Goal: Submit feedback/report problem: Submit feedback/report problem

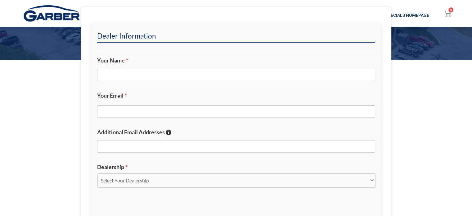
scroll to position [93, 0]
click at [132, 74] on input "Your Name *" at bounding box center [236, 75] width 278 height 12
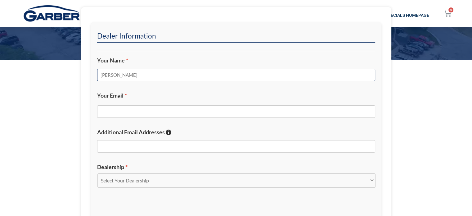
type input "[PERSON_NAME]"
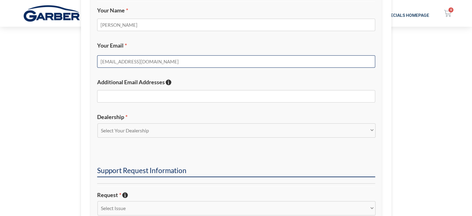
scroll to position [186, 0]
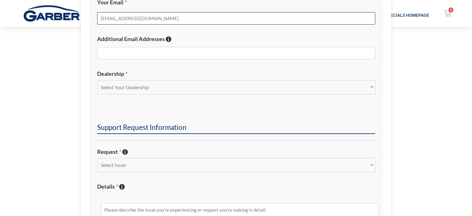
type input "[EMAIL_ADDRESS][DOMAIN_NAME]"
click at [190, 98] on div "Select Your Dealership Acura of Rochester Delray Buick GMC [PERSON_NAME] Automa…" at bounding box center [236, 89] width 278 height 19
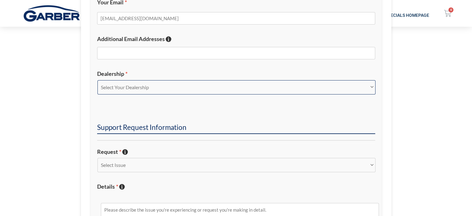
click at [190, 91] on select "Select Your Dealership Acura of Rochester Delray Buick GMC [PERSON_NAME] Automa…" at bounding box center [236, 87] width 278 height 14
select select "[PERSON_NAME] Chevrolet Midland"
click at [97, 80] on select "Select Your Dealership Acura of Rochester Delray Buick GMC [PERSON_NAME] Automa…" at bounding box center [236, 87] width 278 height 14
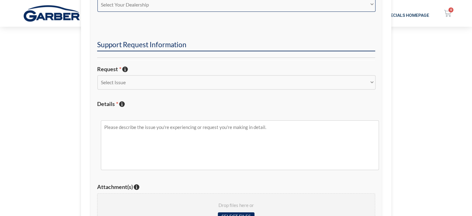
scroll to position [279, 0]
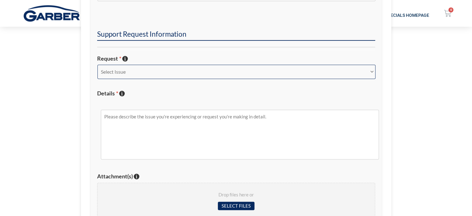
click at [153, 77] on select "Select Issue New Inquiry/Request Inventory Management Inventory Feed Website Fu…" at bounding box center [236, 72] width 278 height 14
select select "Inventory Feed"
click at [97, 65] on select "Select Issue New Inquiry/Request Inventory Management Inventory Feed Website Fu…" at bounding box center [236, 72] width 278 height 14
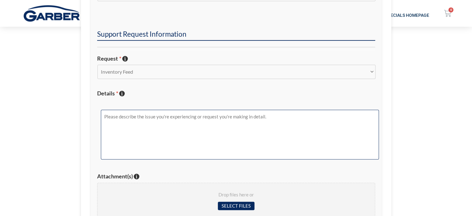
click at [149, 121] on textarea "Details * Describe the issue with specific details if possible!" at bounding box center [240, 135] width 278 height 50
click at [266, 128] on textarea "Hey [PERSON_NAME], this is regarding [PERSON_NAME] Fleet's Merchant Center feed…" at bounding box center [240, 135] width 278 height 50
paste textarea "5640067645"
click at [344, 139] on textarea "Hey [PERSON_NAME], this is regarding [PERSON_NAME] Fleet's Merchant Center feed…" at bounding box center [240, 135] width 278 height 50
click at [258, 148] on textarea "Hey [PERSON_NAME], this is regarding [PERSON_NAME] Fleet's Merchant Center feed…" at bounding box center [240, 135] width 278 height 50
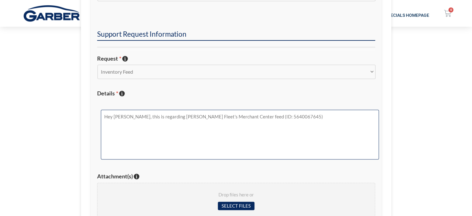
click at [309, 125] on textarea "Hey [PERSON_NAME], this is regarding [PERSON_NAME] Fleet's Merchant Center feed…" at bounding box center [240, 135] width 278 height 50
drag, startPoint x: 205, startPoint y: 147, endPoint x: 328, endPoint y: 133, distance: 123.3
click at [206, 147] on textarea "Hey [PERSON_NAME], this is regarding [PERSON_NAME] Fleet's Merchant Center feed…" at bounding box center [240, 135] width 278 height 50
click at [331, 131] on textarea "Hey [PERSON_NAME], this is regarding [PERSON_NAME] Fleet's Merchant Center feed…" at bounding box center [240, 135] width 278 height 50
paste textarea "The primary issue is that the pricing on your website is not matching the prici…"
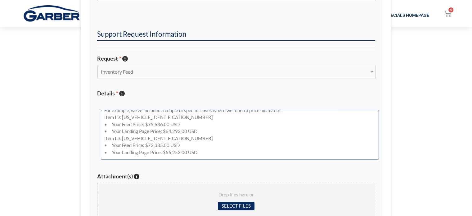
scroll to position [24, 0]
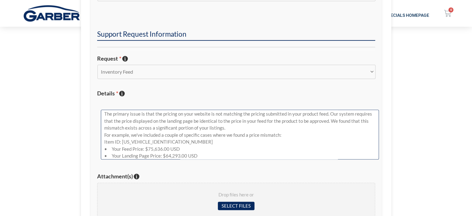
click at [244, 129] on textarea "Hey [PERSON_NAME], this is regarding [PERSON_NAME] Fleet's Merchant Center feed…" at bounding box center [240, 135] width 278 height 50
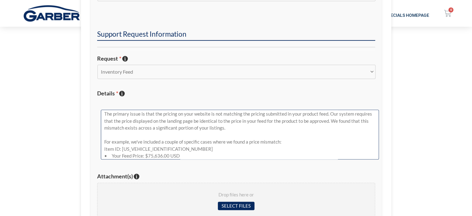
scroll to position [31, 0]
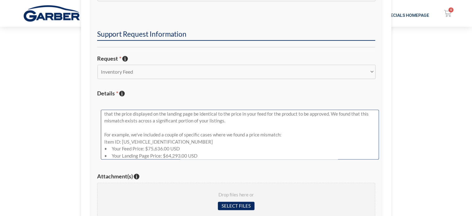
click at [318, 137] on textarea "Hey [PERSON_NAME], this is regarding [PERSON_NAME] Fleet's Merchant Center feed…" at bounding box center [240, 135] width 278 height 50
click at [291, 136] on textarea "Hey [PERSON_NAME], this is regarding [PERSON_NAME] Fleet's Merchant Center feed…" at bounding box center [240, 135] width 278 height 50
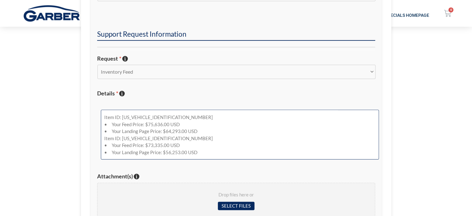
scroll to position [69, 0]
click at [217, 124] on textarea "Hey [PERSON_NAME], this is regarding [PERSON_NAME] Fleet's Merchant Center feed…" at bounding box center [240, 135] width 278 height 50
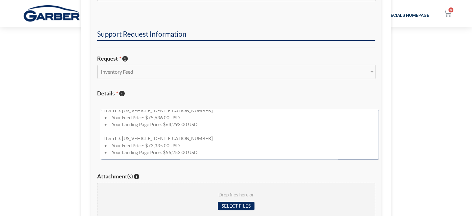
scroll to position [76, 0]
click at [210, 149] on textarea "Hey [PERSON_NAME], this is regarding [PERSON_NAME] Fleet's Merchant Center feed…" at bounding box center [240, 135] width 278 height 50
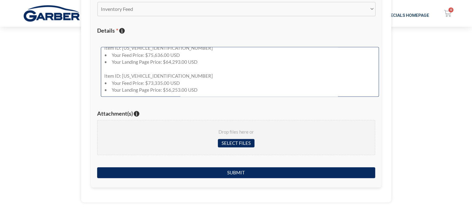
scroll to position [372, 0]
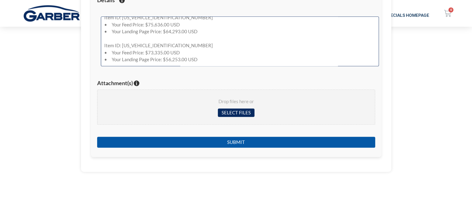
type textarea "Hey [PERSON_NAME], this is regarding [PERSON_NAME] Fleet's Merchant Center feed…"
click at [245, 142] on input "Submit" at bounding box center [236, 141] width 278 height 11
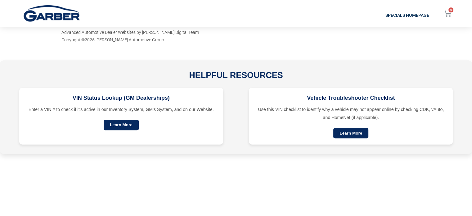
scroll to position [79, 0]
